Goal: Information Seeking & Learning: Learn about a topic

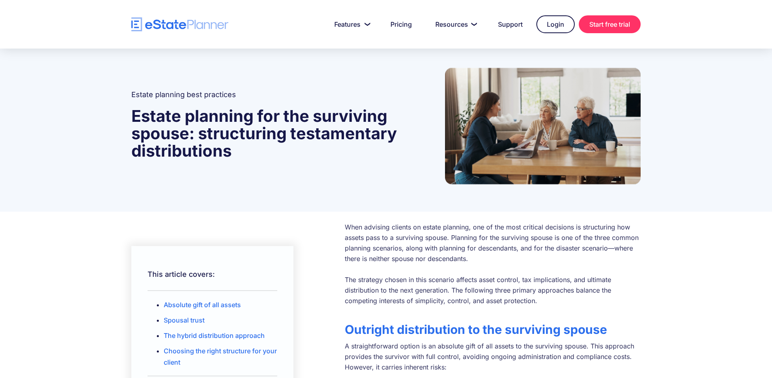
click at [288, 127] on strong "Estate planning for the surviving spouse: structuring testamentary distributions" at bounding box center [264, 133] width 266 height 55
click at [131, 113] on strong "Estate planning for the surviving spouse: structuring testamentary distributions" at bounding box center [264, 133] width 266 height 55
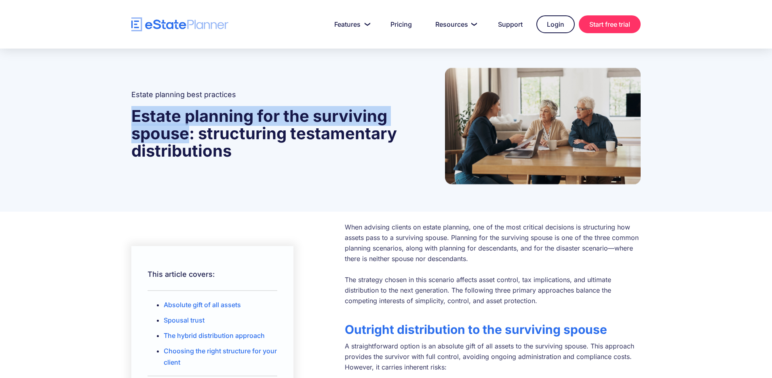
drag, startPoint x: 135, startPoint y: 113, endPoint x: 190, endPoint y: 133, distance: 58.7
click at [190, 133] on strong "Estate planning for the surviving spouse: structuring testamentary distributions" at bounding box center [264, 133] width 266 height 55
copy strong "Estate planning for the surviving spouse"
click at [201, 25] on img "home" at bounding box center [179, 24] width 97 height 14
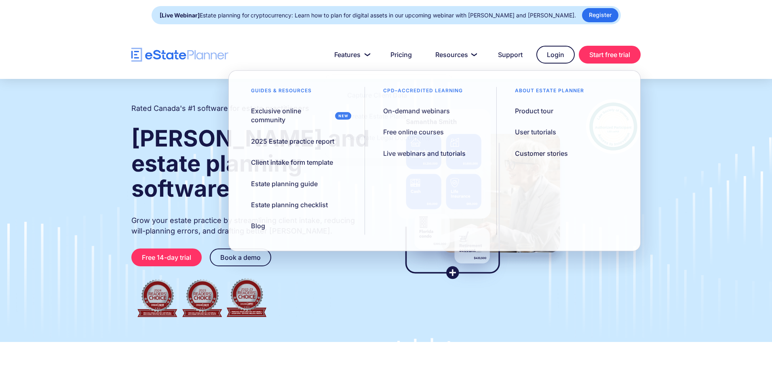
click at [596, 14] on link "Register" at bounding box center [600, 15] width 36 height 14
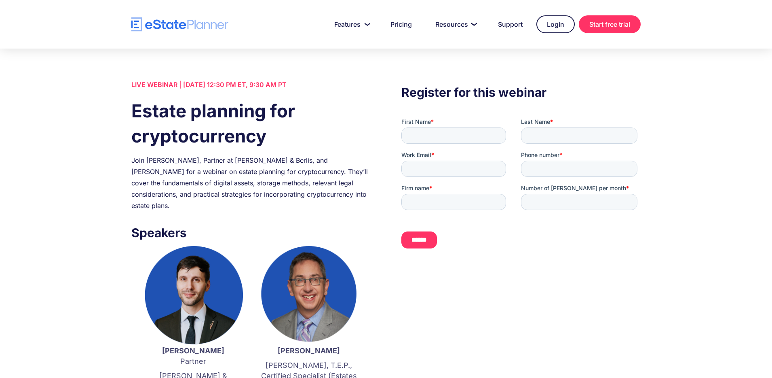
click at [170, 21] on img "home" at bounding box center [179, 24] width 97 height 14
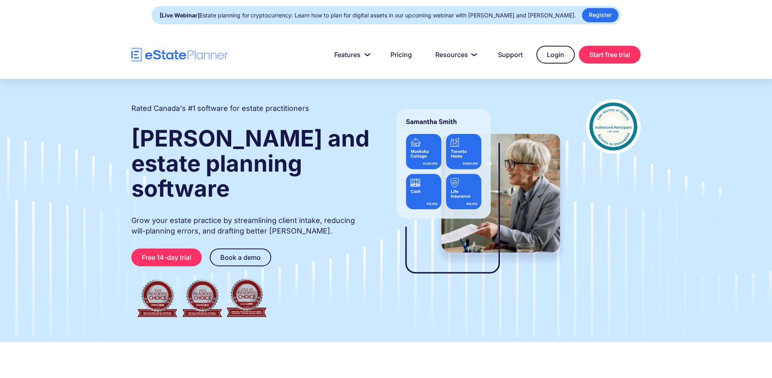
drag, startPoint x: 205, startPoint y: 14, endPoint x: 573, endPoint y: 18, distance: 368.7
click at [573, 18] on div "[Live Webinar] Estate planning for cryptocurrency: Learn how to plan for digita…" at bounding box center [386, 15] width 469 height 18
copy div "Estate planning for cryptocurrency: Learn how to plan for digital assets in our…"
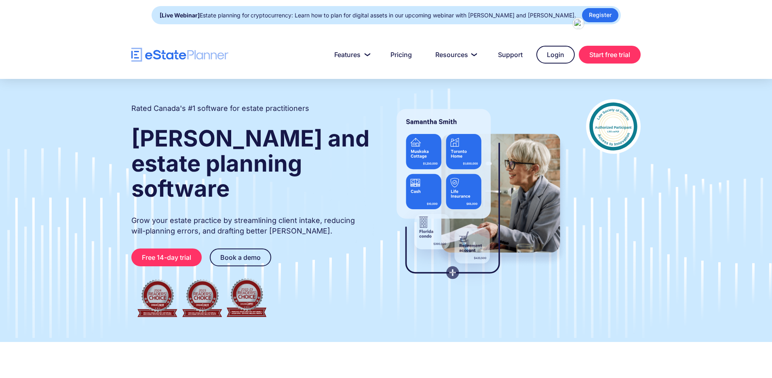
click at [599, 6] on div "[Live Webinar] Estate planning for cryptocurrency: Learn how to plan for digita…" at bounding box center [386, 15] width 469 height 18
click at [598, 13] on link "Register" at bounding box center [600, 15] width 36 height 14
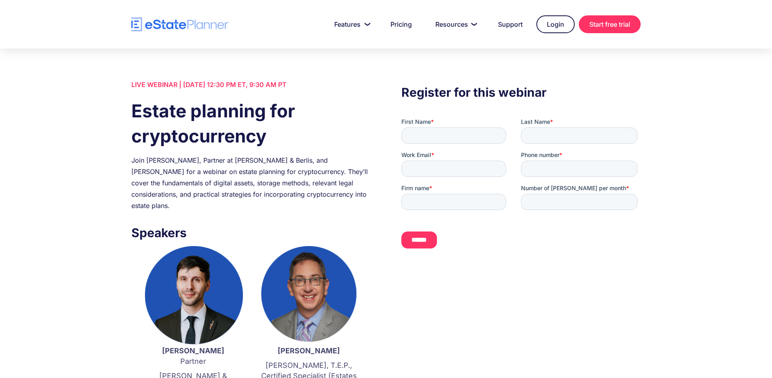
click at [164, 165] on div "Join Demetre Vasilounis, Partner at Aird & Berlis, and Jordan Atin for a webina…" at bounding box center [250, 182] width 239 height 57
click at [214, 173] on div "Join Demetre Vasilounis, Partner at Aird & Berlis, and Jordan Atin for a webina…" at bounding box center [250, 182] width 239 height 57
click at [176, 24] on img "home" at bounding box center [179, 24] width 97 height 14
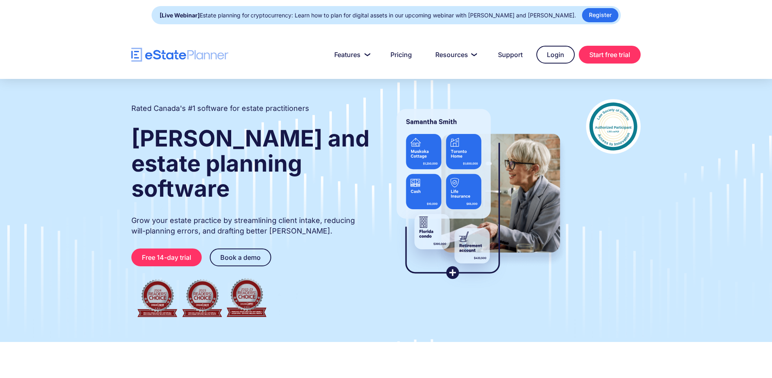
click at [300, 15] on div "[Live Webinar] Estate planning for cryptocurrency: Learn how to plan for digita…" at bounding box center [368, 15] width 416 height 11
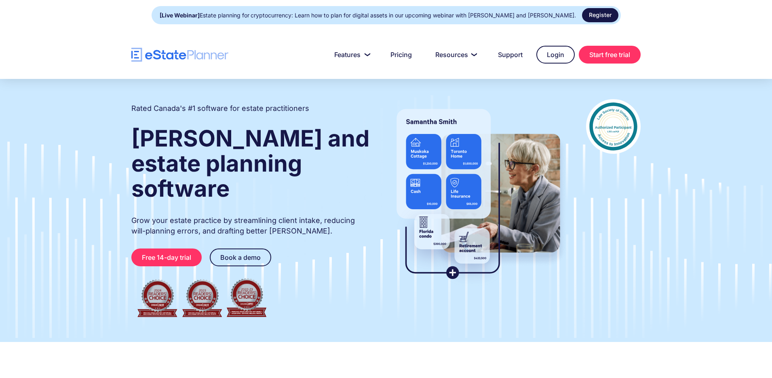
click at [585, 14] on link "Register" at bounding box center [600, 15] width 36 height 14
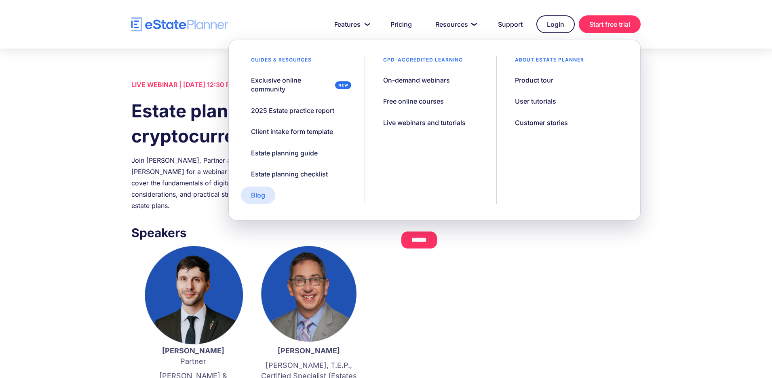
click at [265, 201] on link "Blog" at bounding box center [258, 194] width 34 height 17
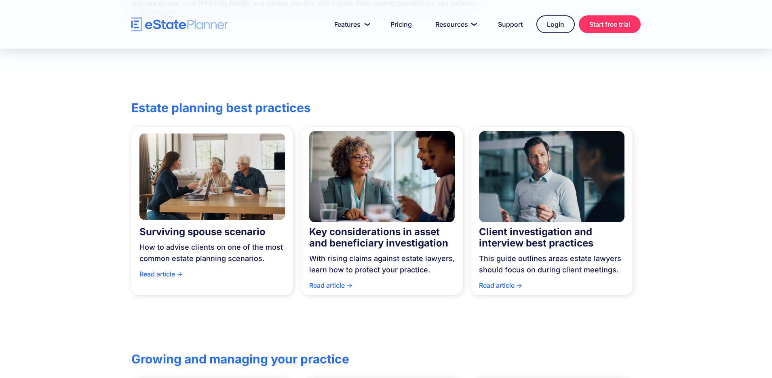
scroll to position [218, 0]
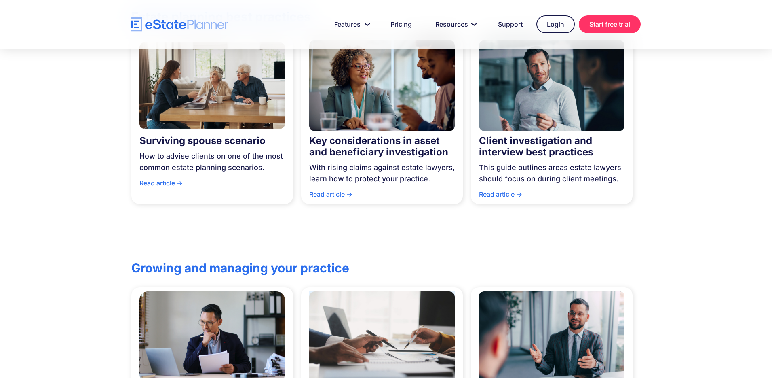
click at [238, 101] on img at bounding box center [212, 85] width 146 height 99
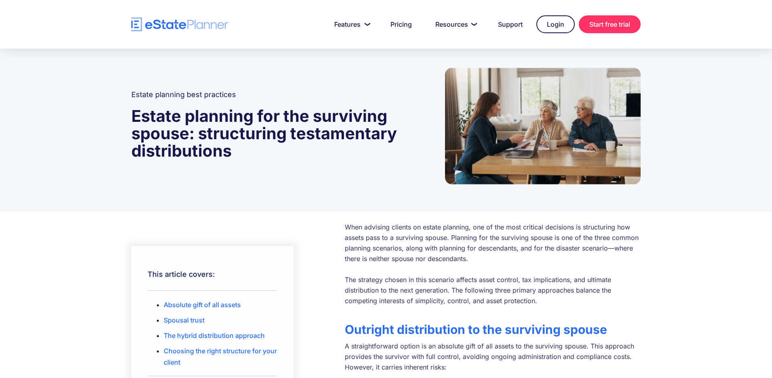
click at [353, 225] on p "When advising clients on estate planning, one of the most critical decisions is…" at bounding box center [493, 264] width 296 height 84
click at [346, 226] on p "When advising clients on estate planning, one of the most critical decisions is…" at bounding box center [493, 264] width 296 height 84
